Goal: Task Accomplishment & Management: Use online tool/utility

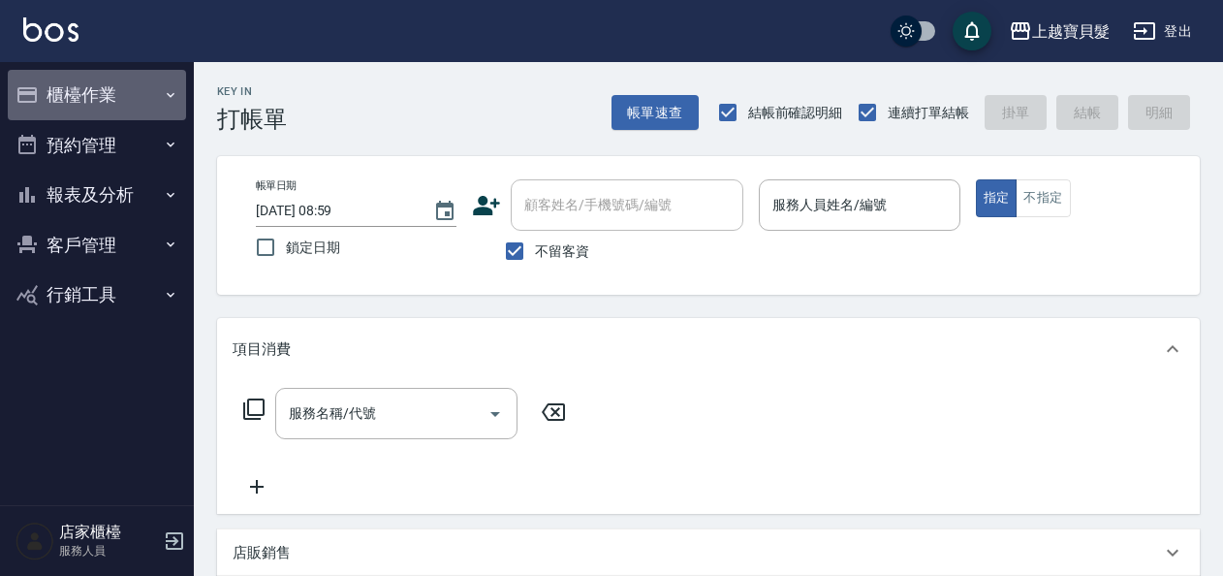
click at [118, 93] on button "櫃檯作業" at bounding box center [97, 95] width 178 height 50
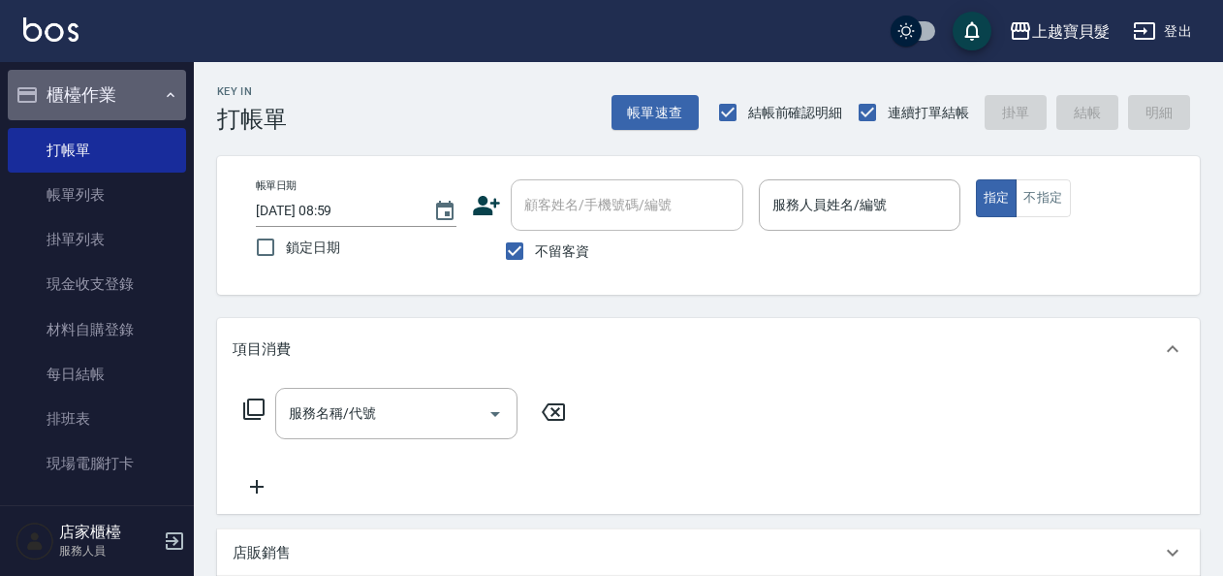
click at [118, 93] on button "櫃檯作業" at bounding box center [97, 95] width 178 height 50
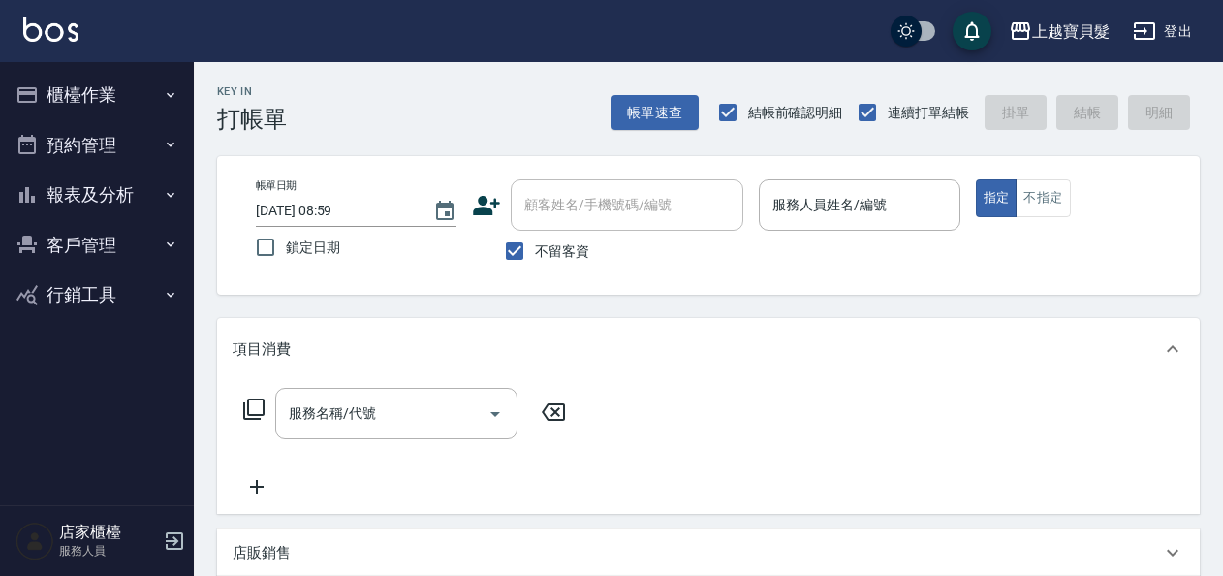
click at [134, 262] on button "客戶管理" at bounding box center [97, 245] width 178 height 50
click at [112, 183] on button "報表及分析" at bounding box center [97, 195] width 178 height 50
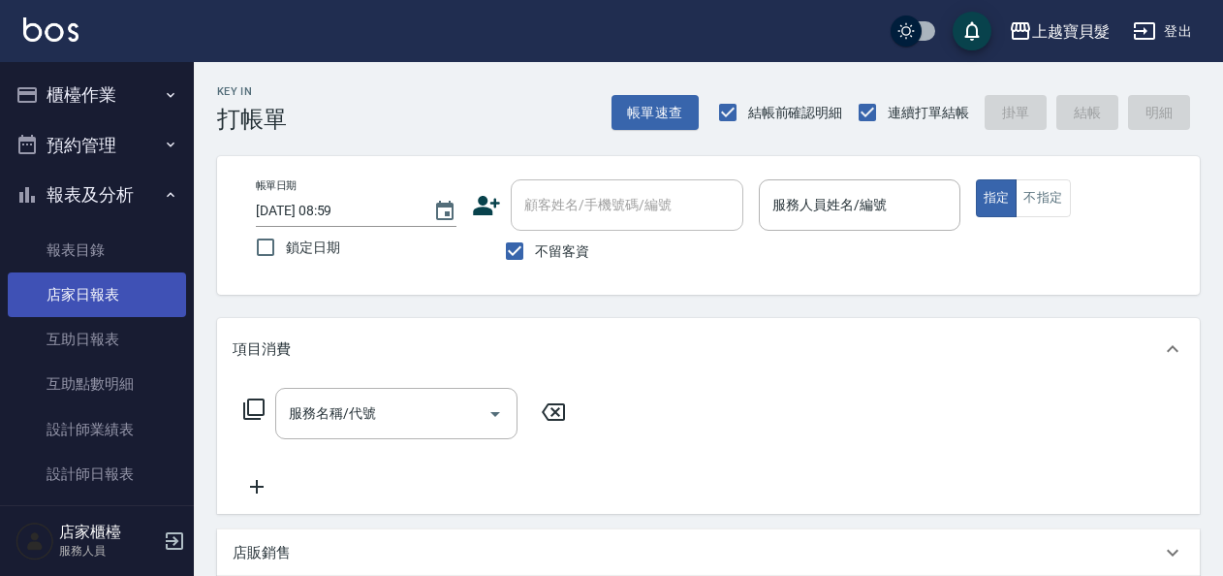
click at [132, 302] on link "店家日報表" at bounding box center [97, 294] width 178 height 45
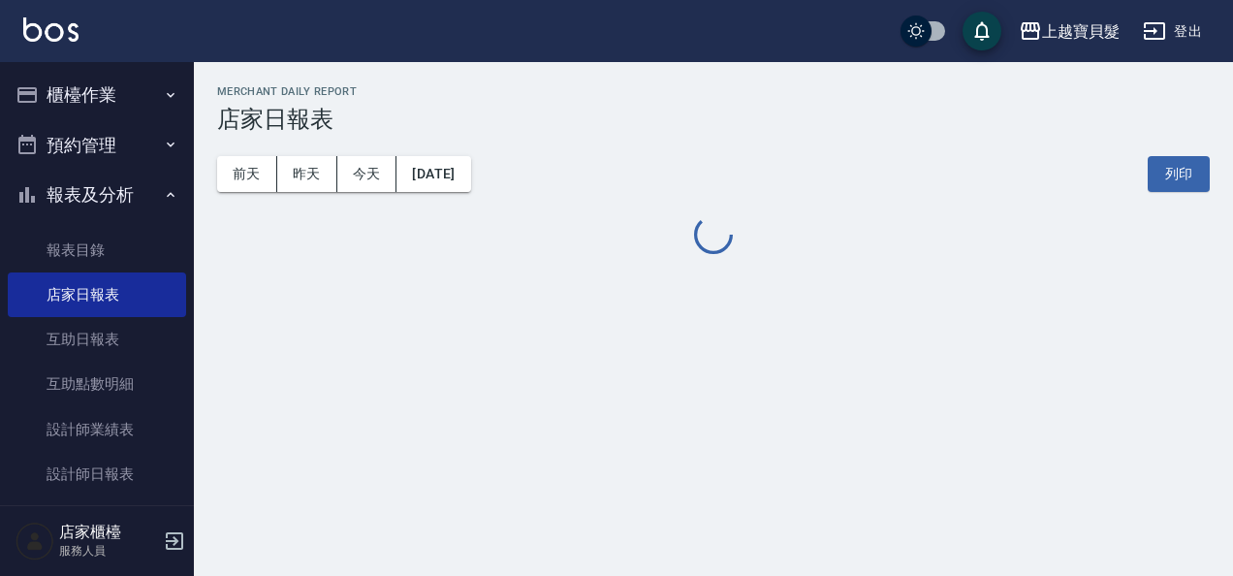
click at [301, 193] on div "[DATE] [DATE] [DATE] [DATE] 列印" at bounding box center [713, 174] width 993 height 82
click at [301, 189] on button "昨天" at bounding box center [307, 174] width 60 height 36
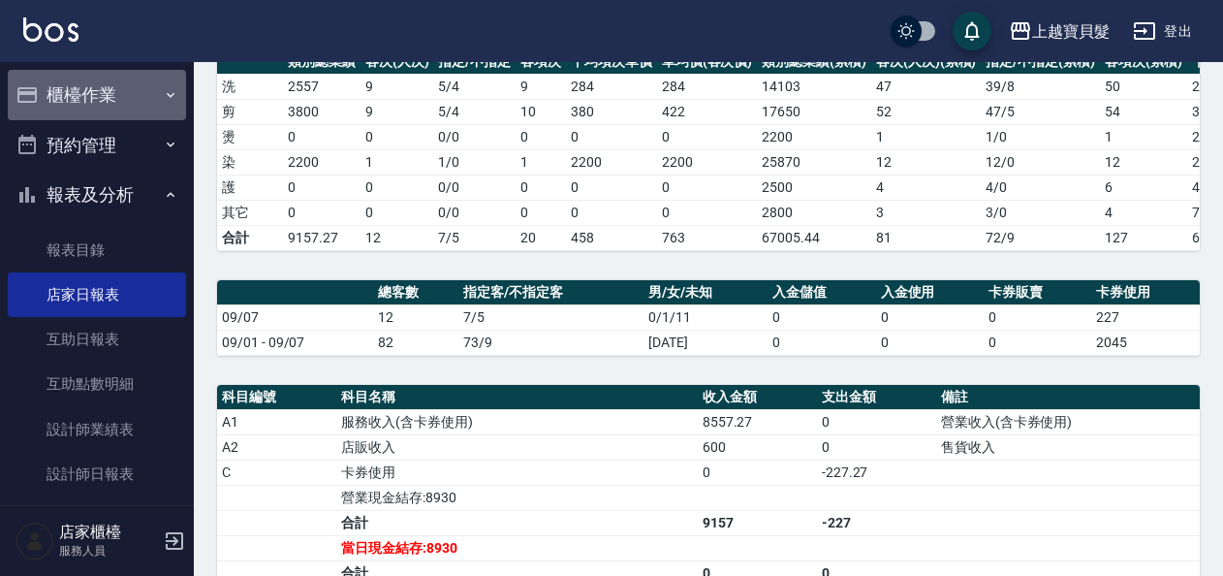
click at [97, 101] on button "櫃檯作業" at bounding box center [97, 95] width 178 height 50
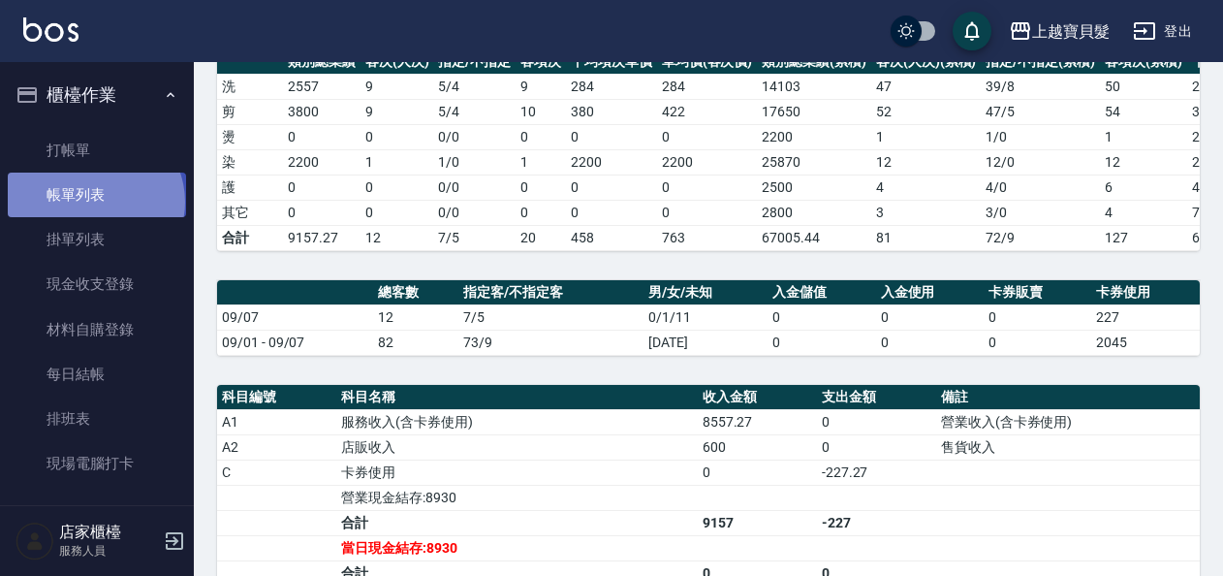
click at [93, 203] on link "帳單列表" at bounding box center [97, 195] width 178 height 45
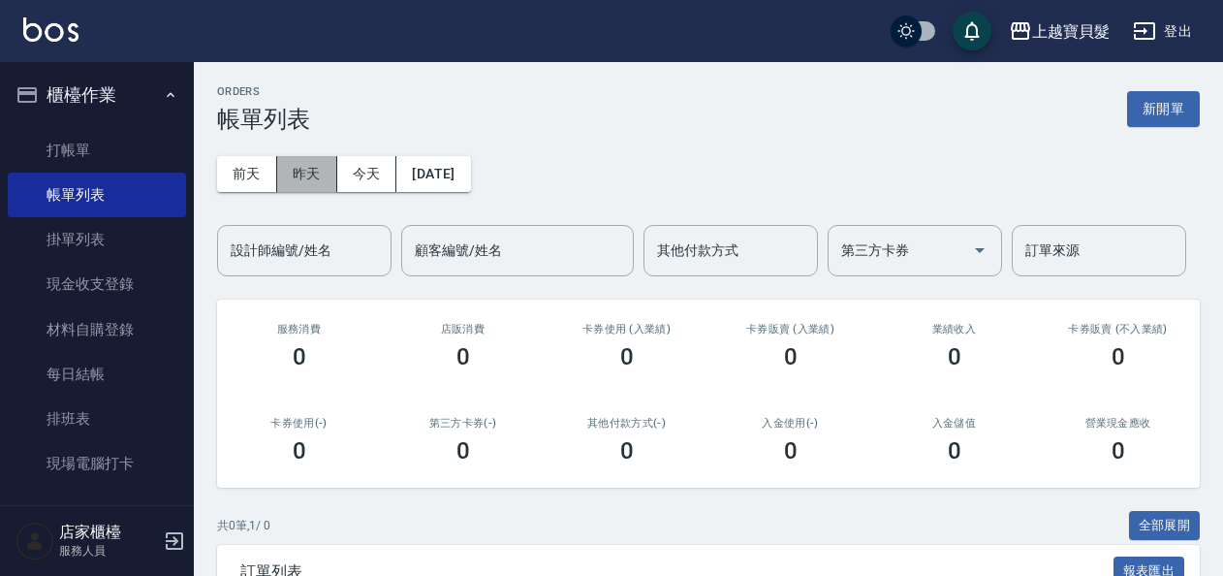
click at [305, 186] on button "昨天" at bounding box center [307, 174] width 60 height 36
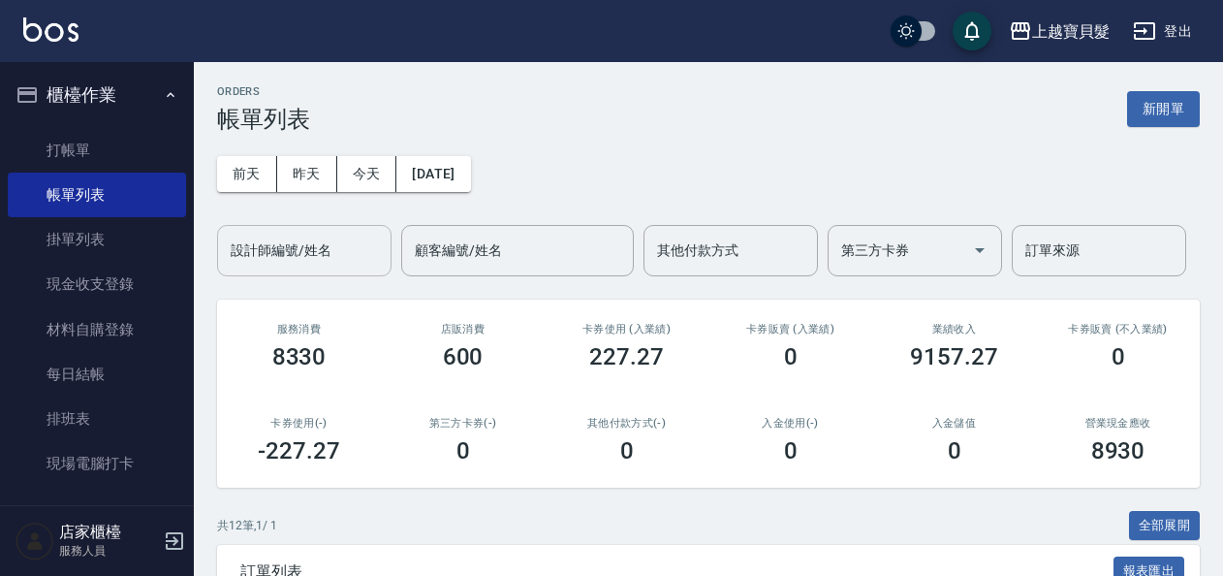
click at [334, 257] on input "設計師編號/姓名" at bounding box center [304, 251] width 157 height 34
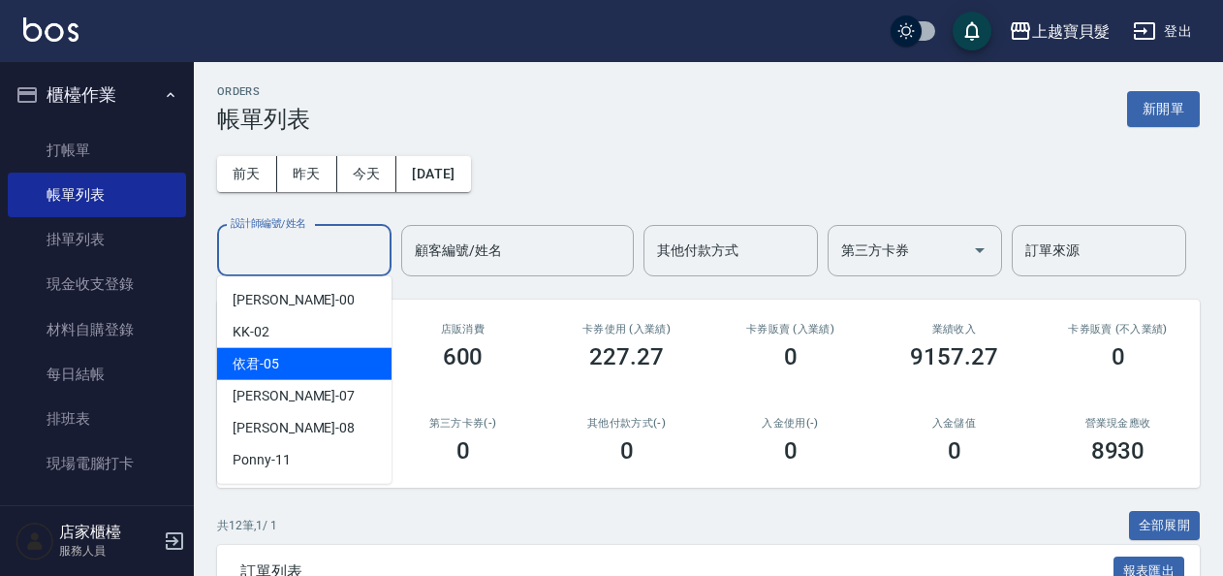
click at [316, 355] on div "依君 -05" at bounding box center [304, 364] width 174 height 32
type input "依君-05"
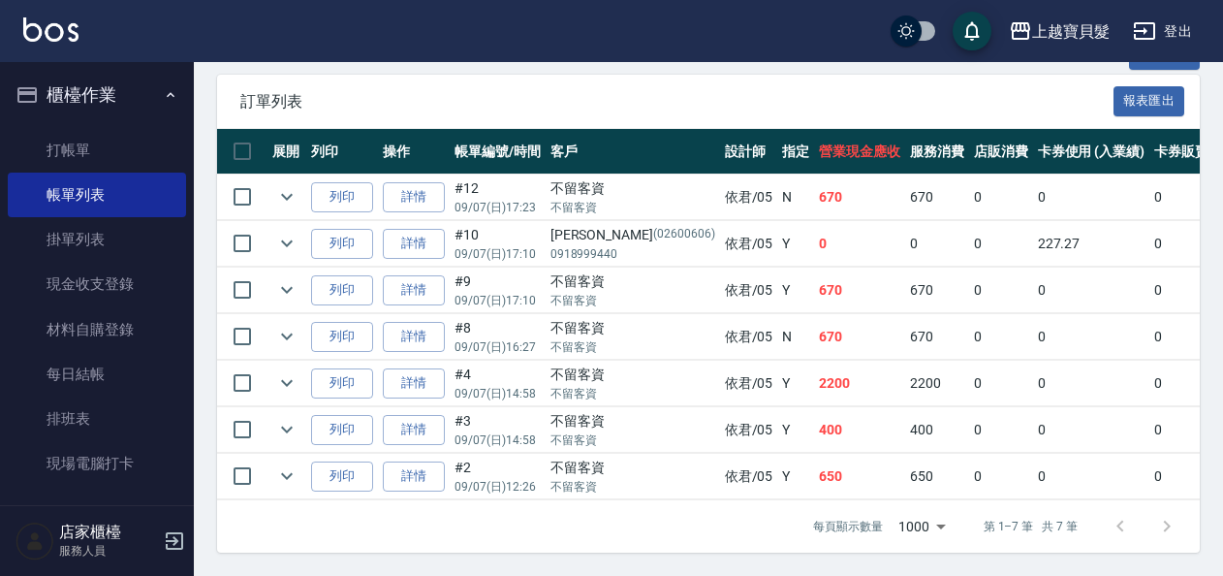
scroll to position [480, 0]
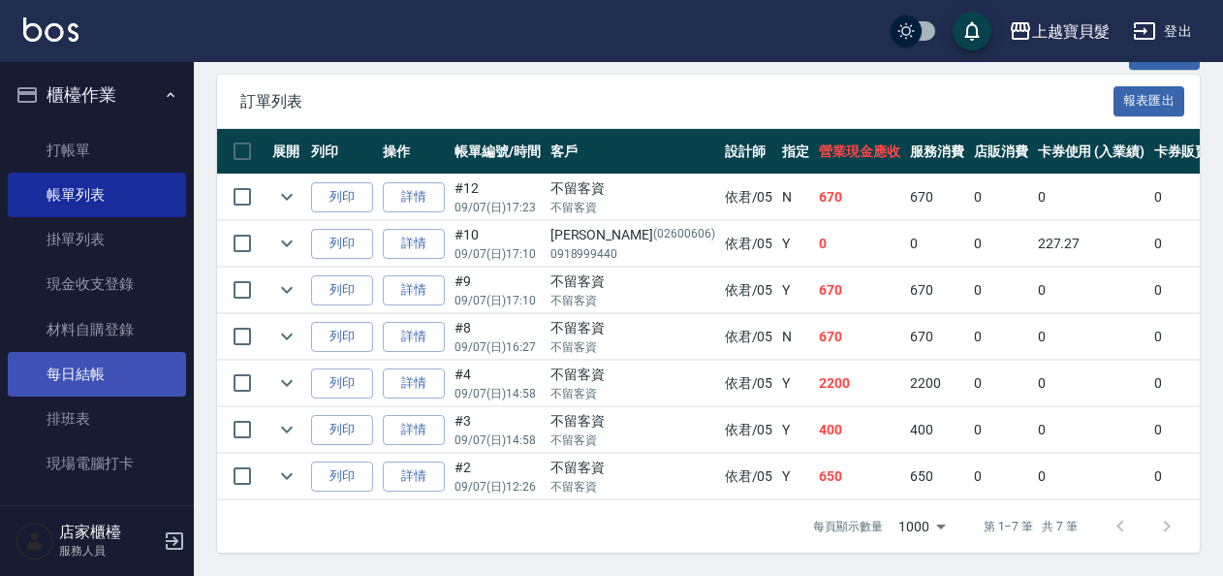
click at [118, 363] on link "每日結帳" at bounding box center [97, 374] width 178 height 45
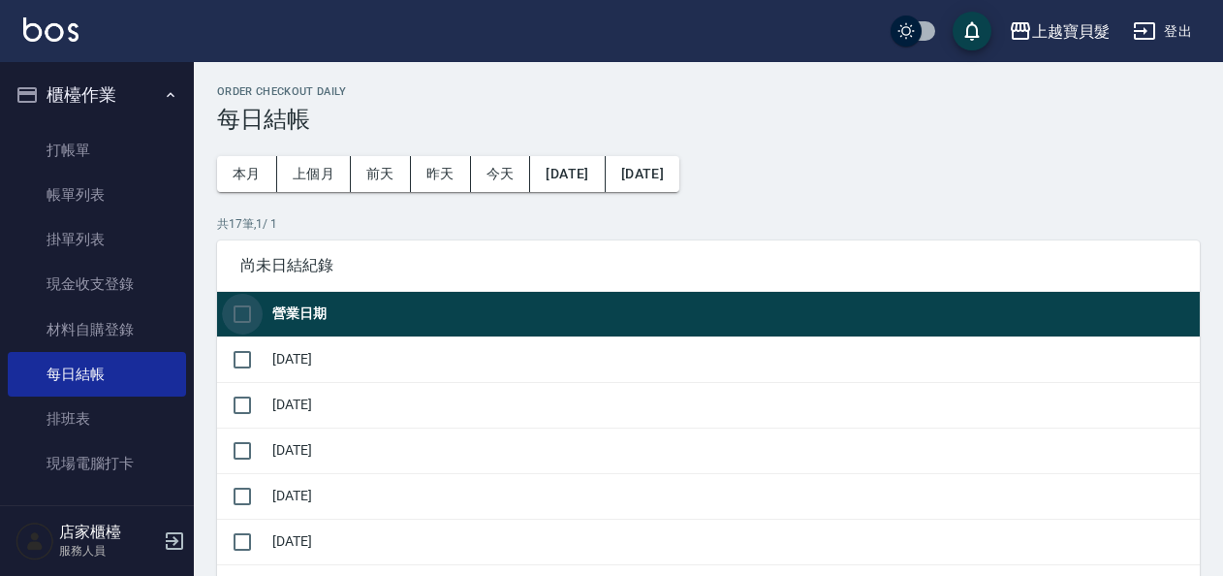
click at [243, 306] on input "checkbox" at bounding box center [242, 314] width 41 height 41
checkbox input "true"
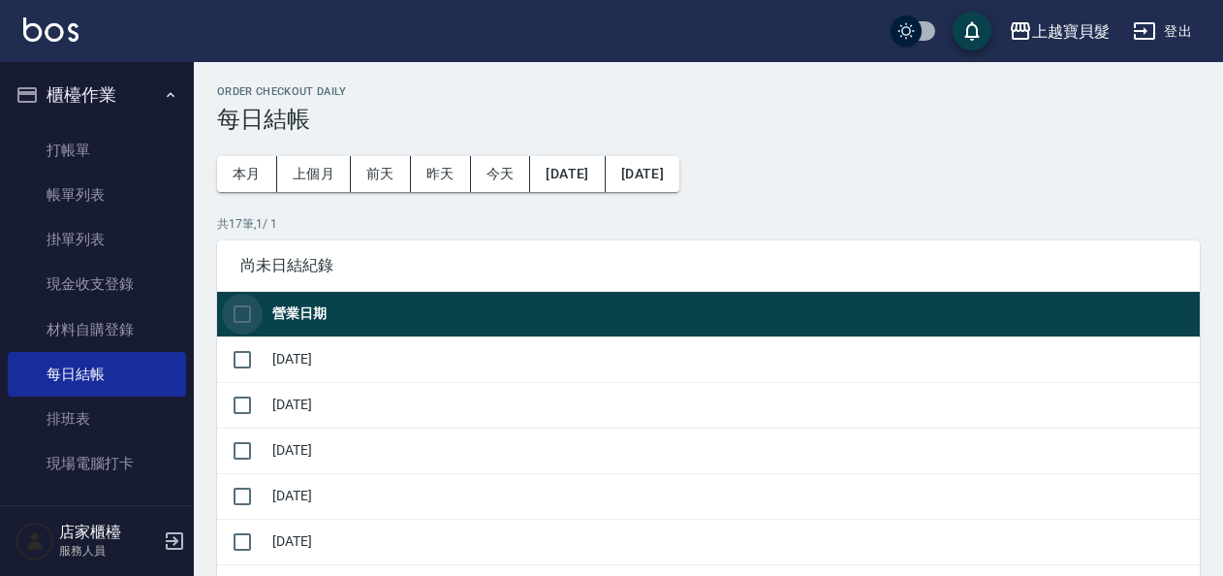
checkbox input "true"
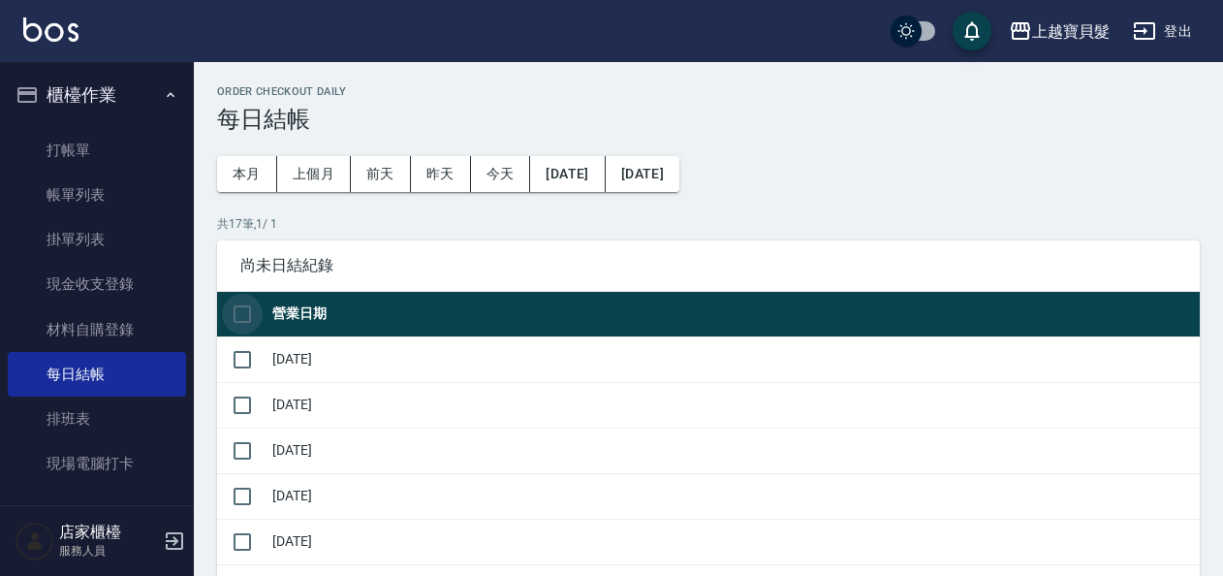
checkbox input "true"
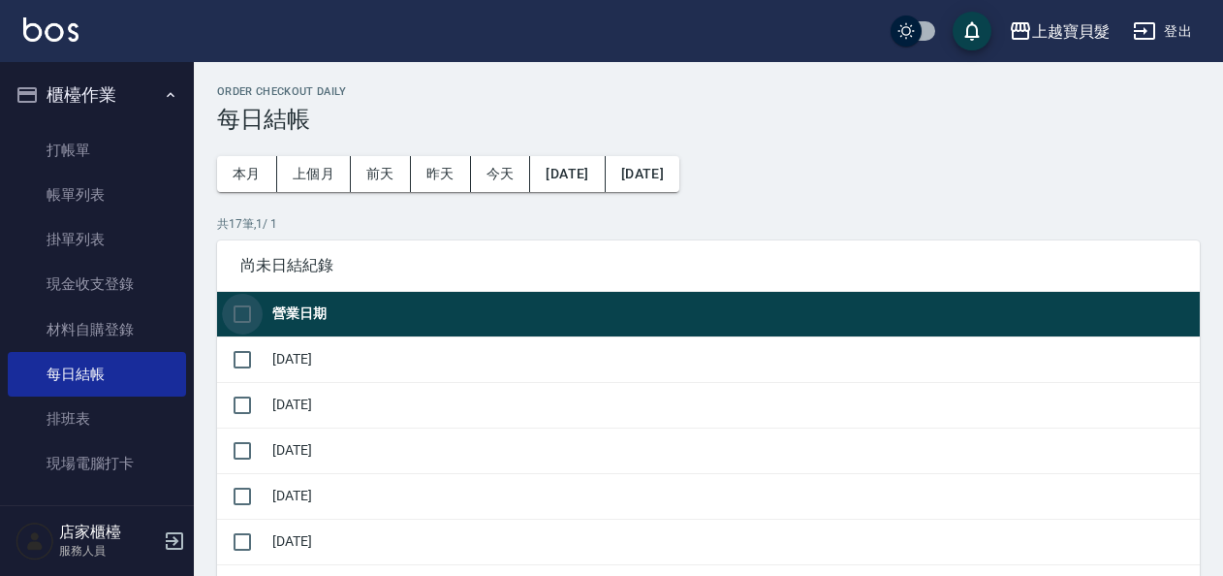
checkbox input "true"
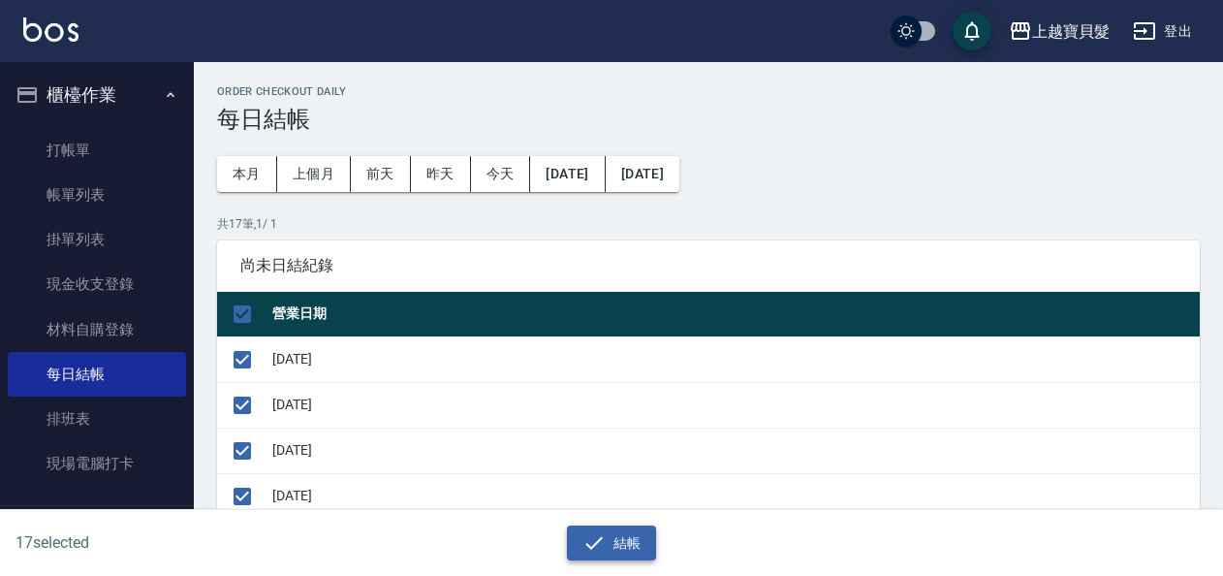
click at [587, 533] on icon "button" at bounding box center [594, 542] width 23 height 23
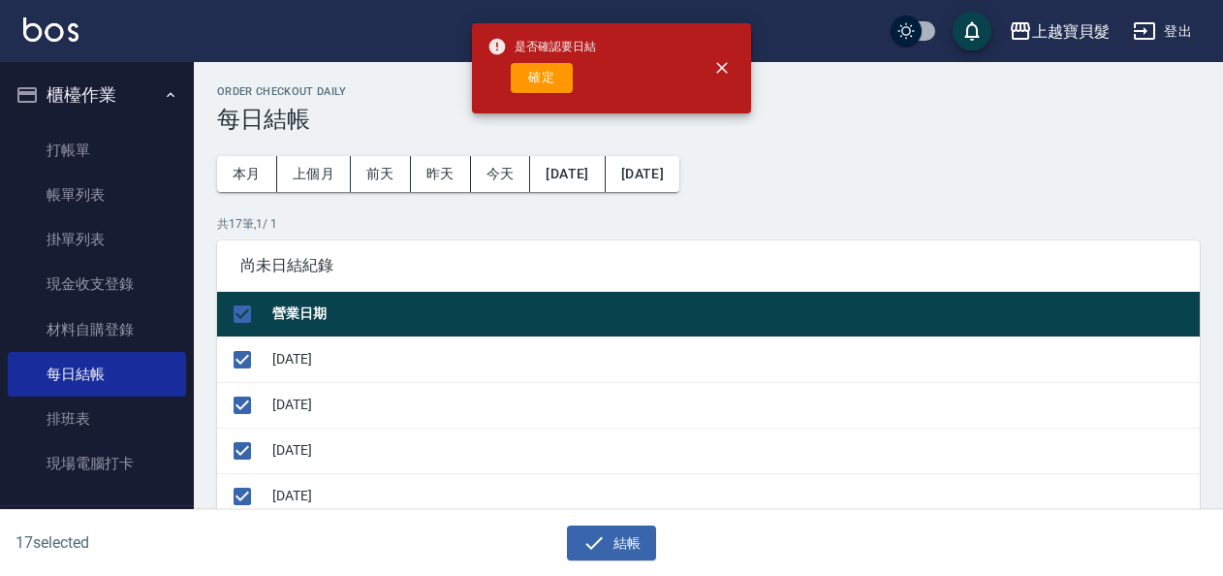
click at [566, 80] on button "確定" at bounding box center [542, 78] width 62 height 30
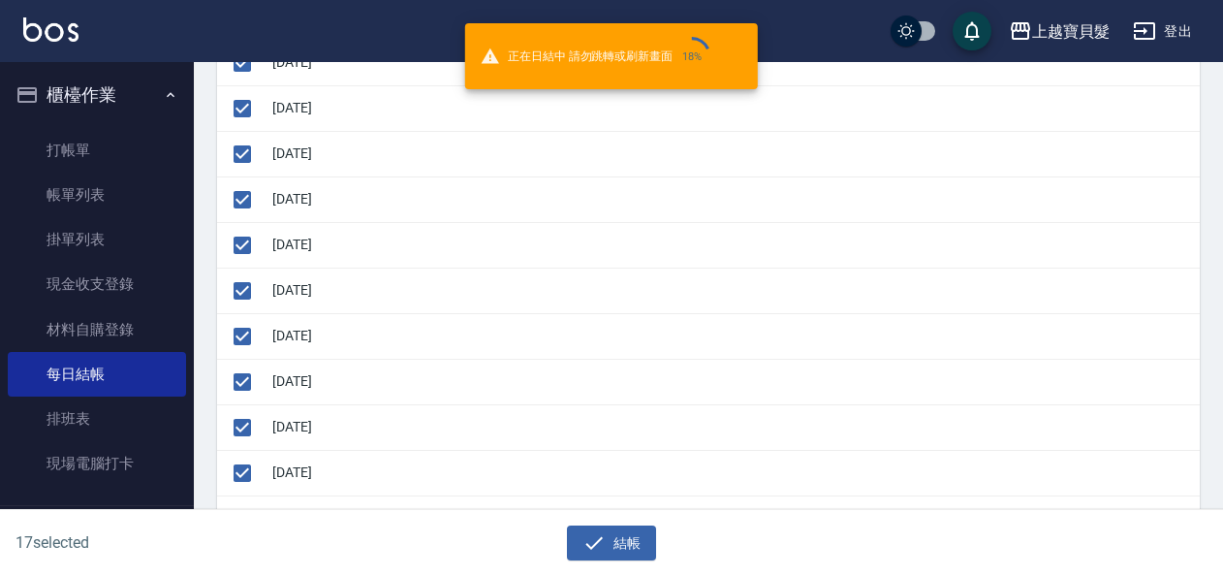
scroll to position [485, 0]
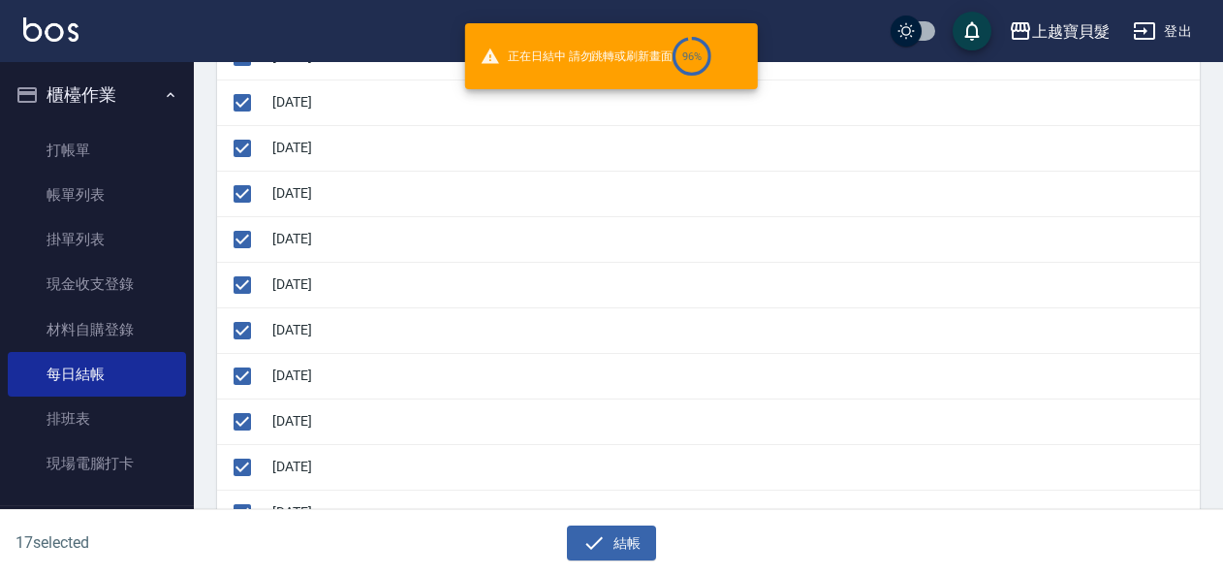
checkbox input "false"
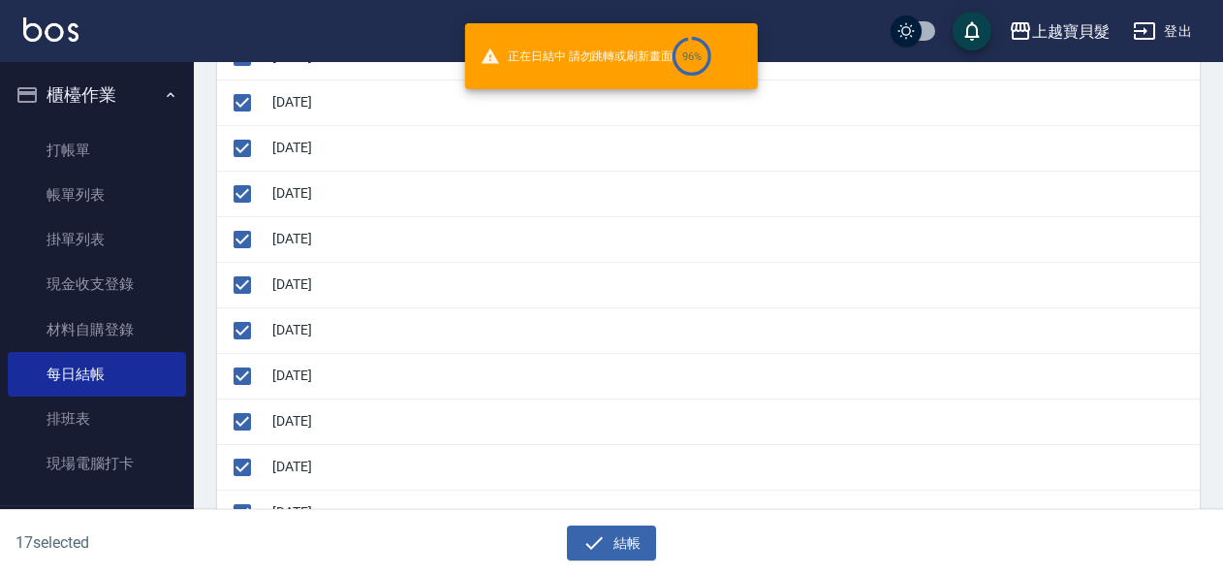
checkbox input "false"
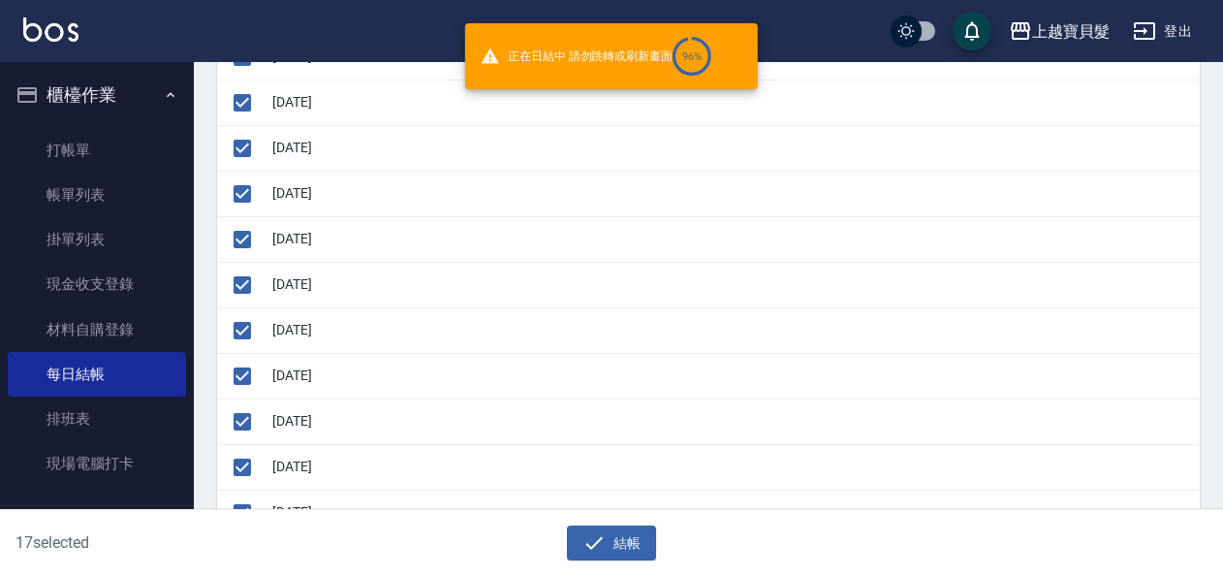
checkbox input "false"
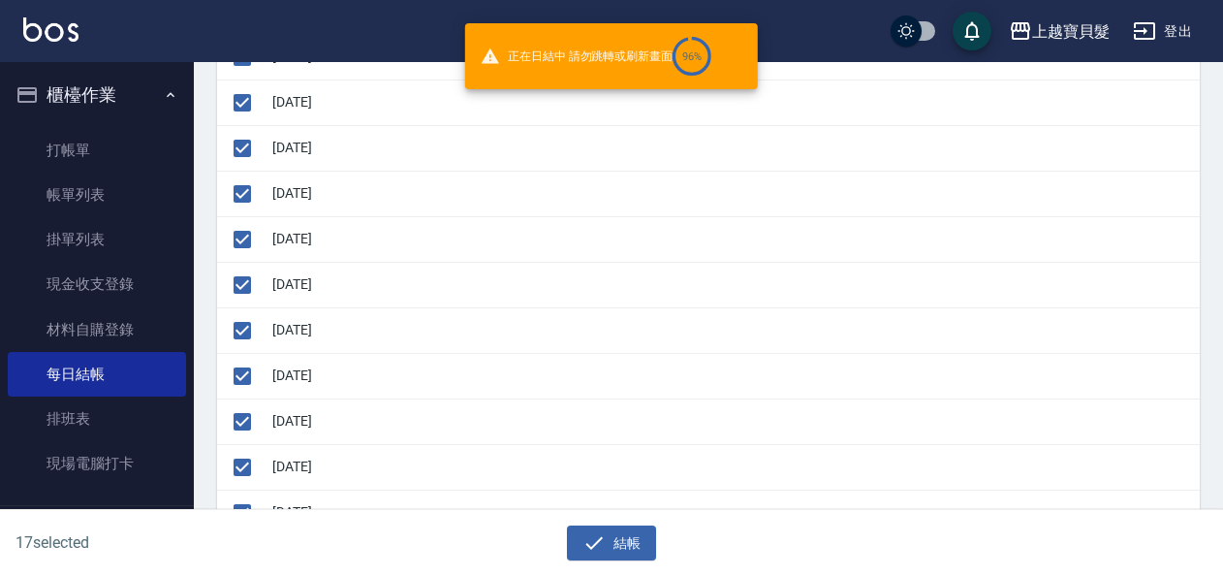
checkbox input "false"
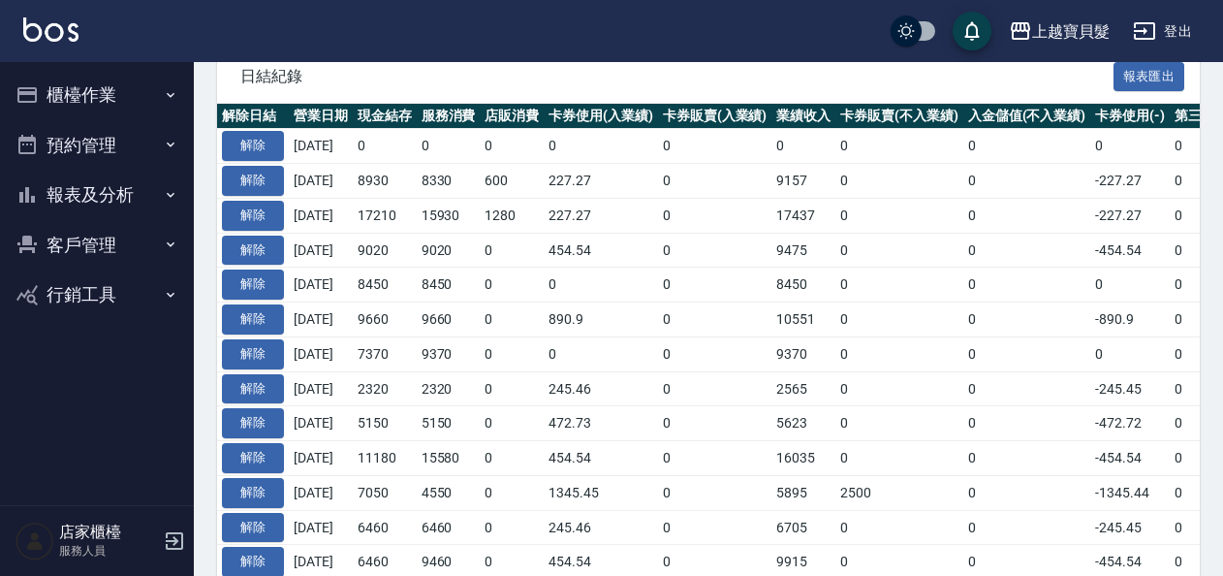
scroll to position [194, 0]
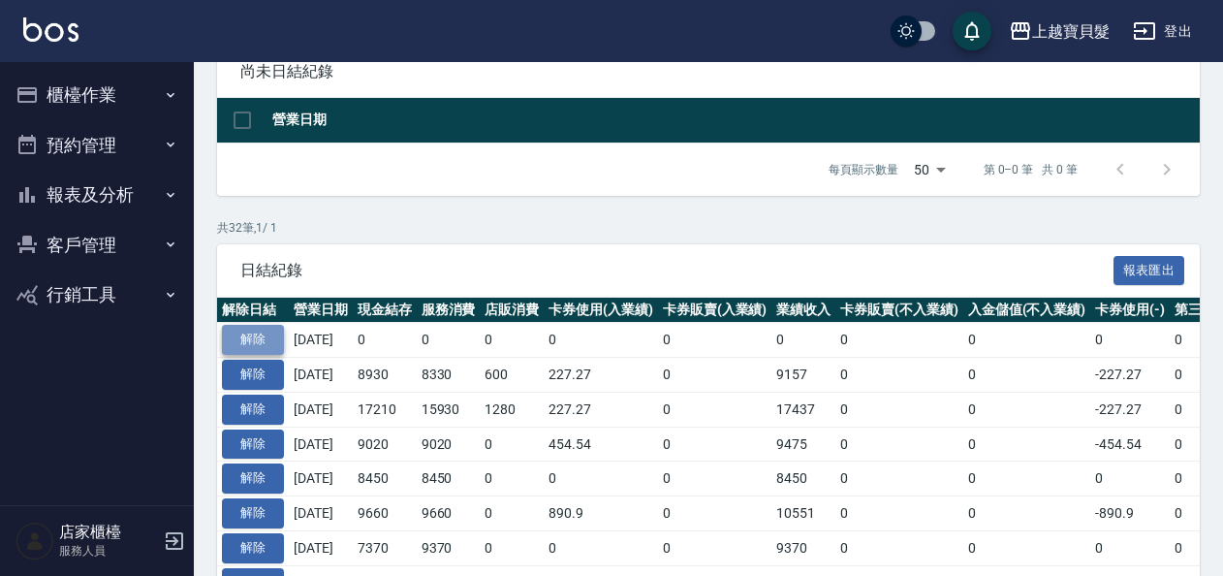
click at [270, 333] on button "解除" at bounding box center [253, 340] width 62 height 30
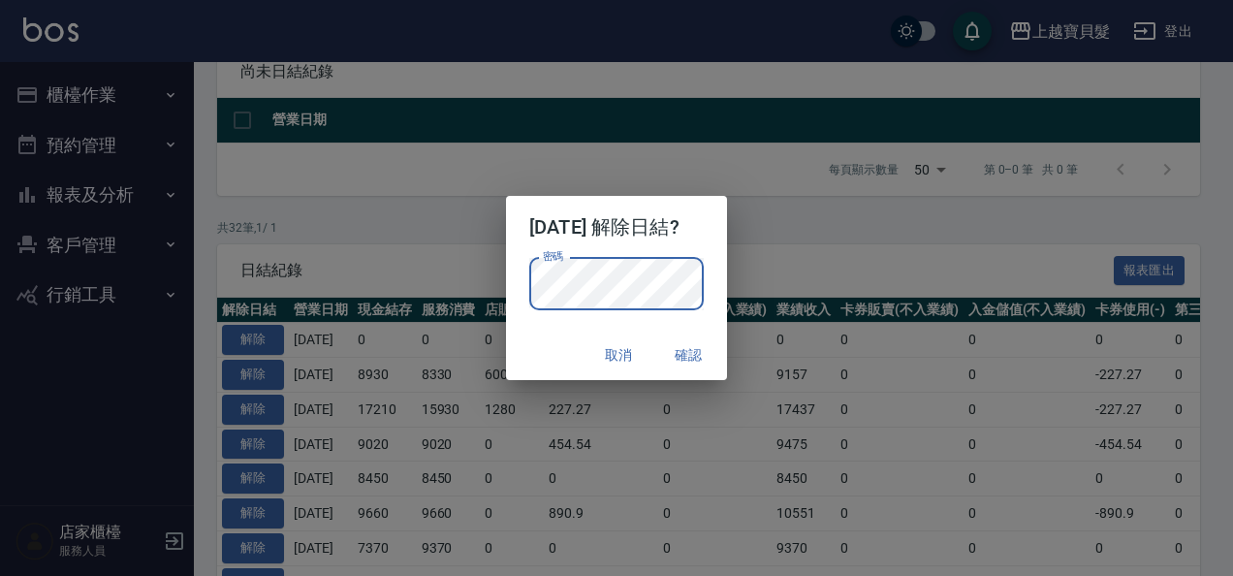
click at [692, 364] on button "確認" at bounding box center [688, 355] width 62 height 36
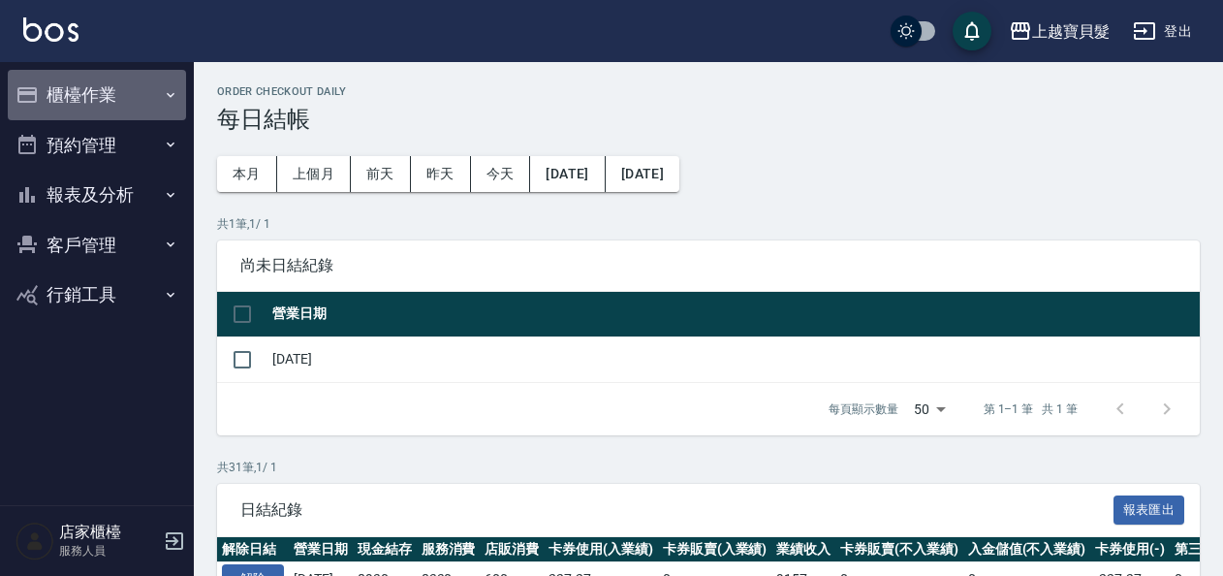
click at [157, 103] on button "櫃檯作業" at bounding box center [97, 95] width 178 height 50
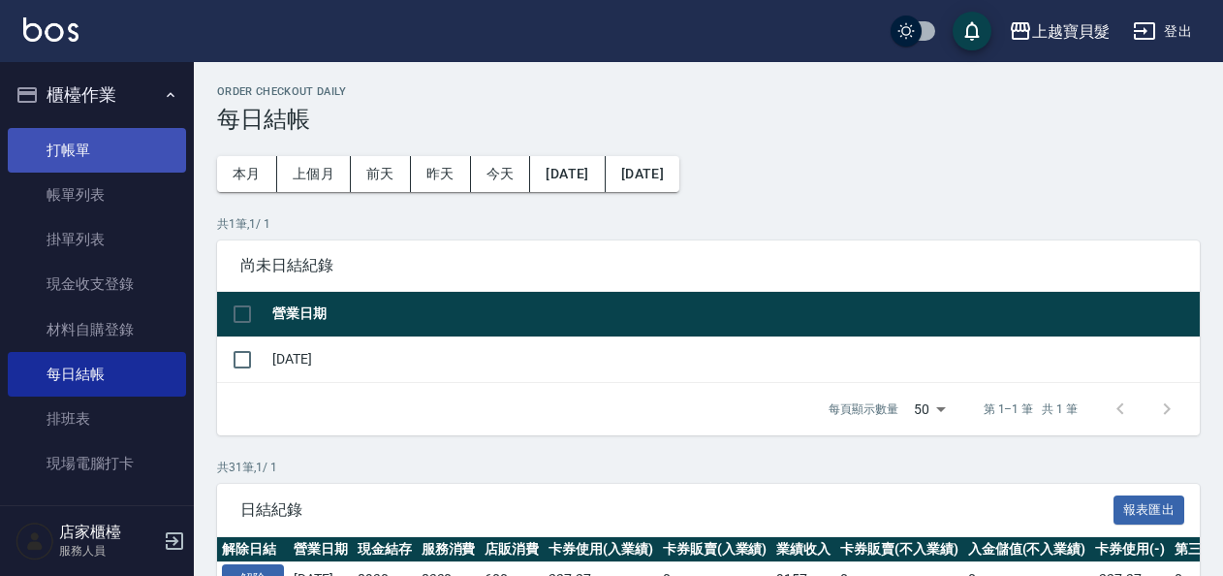
click at [124, 128] on link "打帳單" at bounding box center [97, 150] width 178 height 45
